Goal: Navigation & Orientation: Find specific page/section

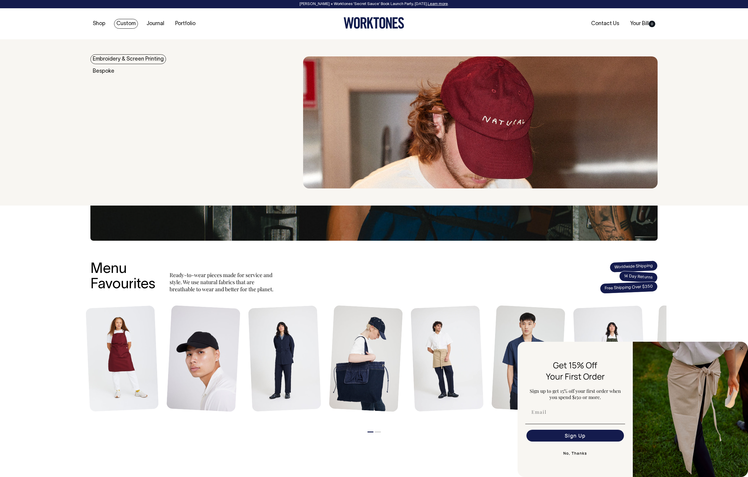
click at [125, 20] on link "Custom" at bounding box center [126, 24] width 24 height 10
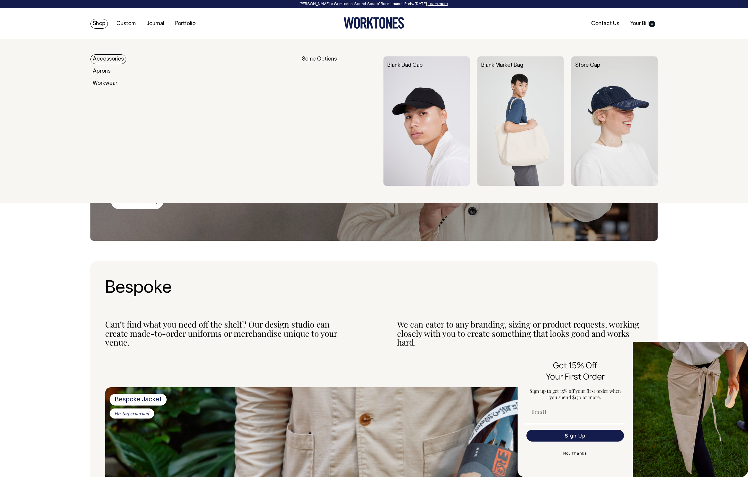
click at [108, 57] on link "Accessories" at bounding box center [108, 59] width 36 height 10
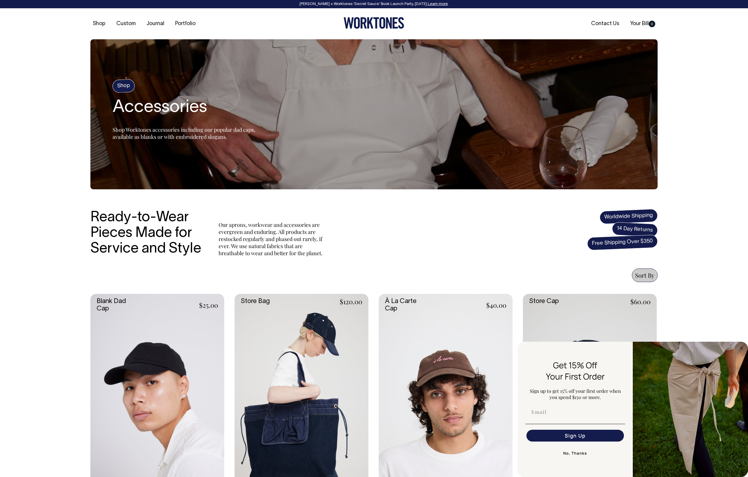
click at [584, 454] on button "No, Thanks" at bounding box center [575, 453] width 100 height 12
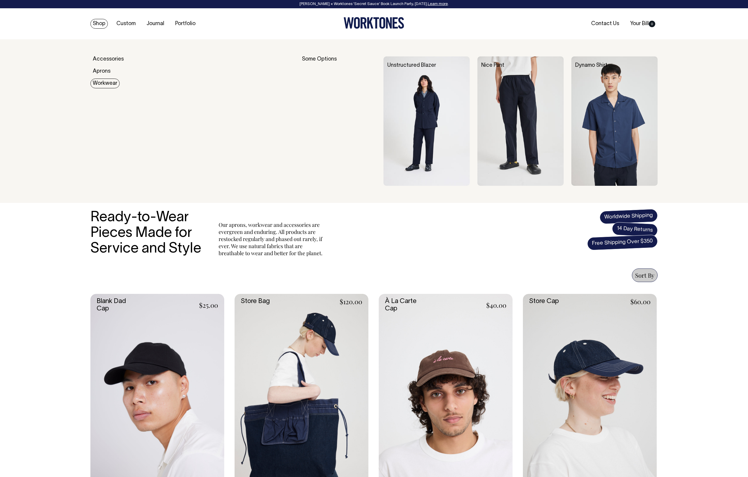
click at [106, 84] on link "Workwear" at bounding box center [104, 84] width 29 height 10
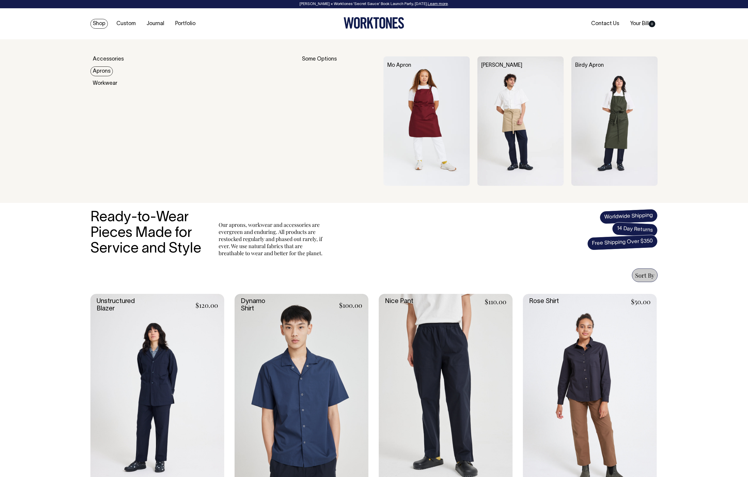
click at [106, 74] on link "Aprons" at bounding box center [101, 71] width 22 height 10
